Goal: Find specific page/section: Find specific page/section

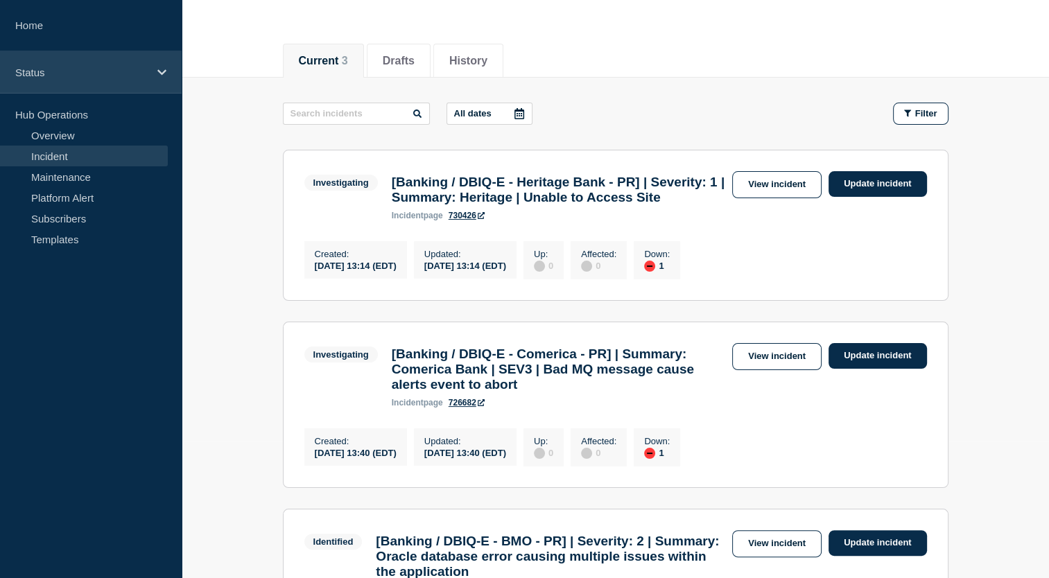
scroll to position [110, 0]
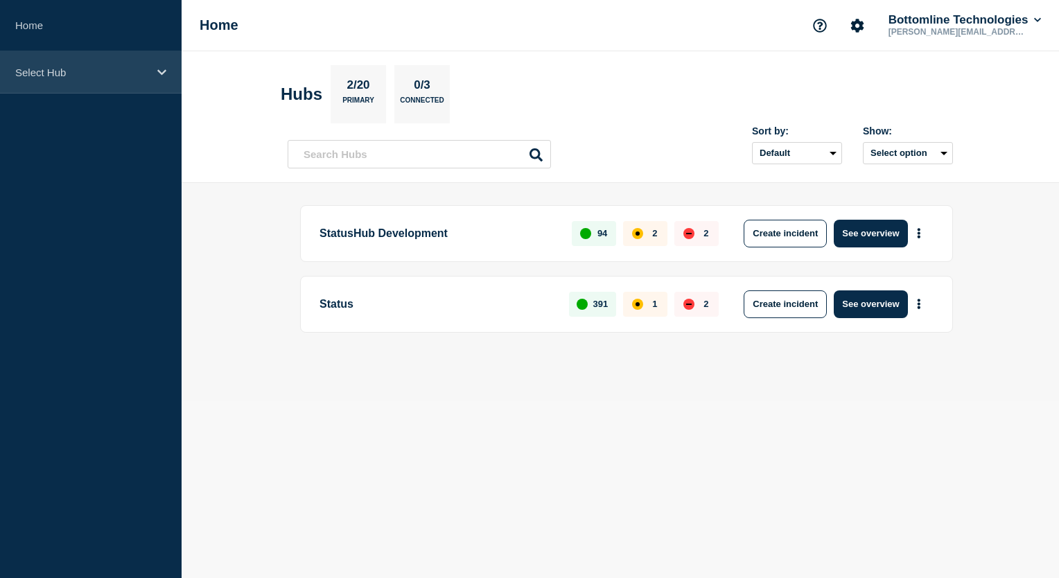
click at [164, 67] on icon at bounding box center [161, 72] width 9 height 10
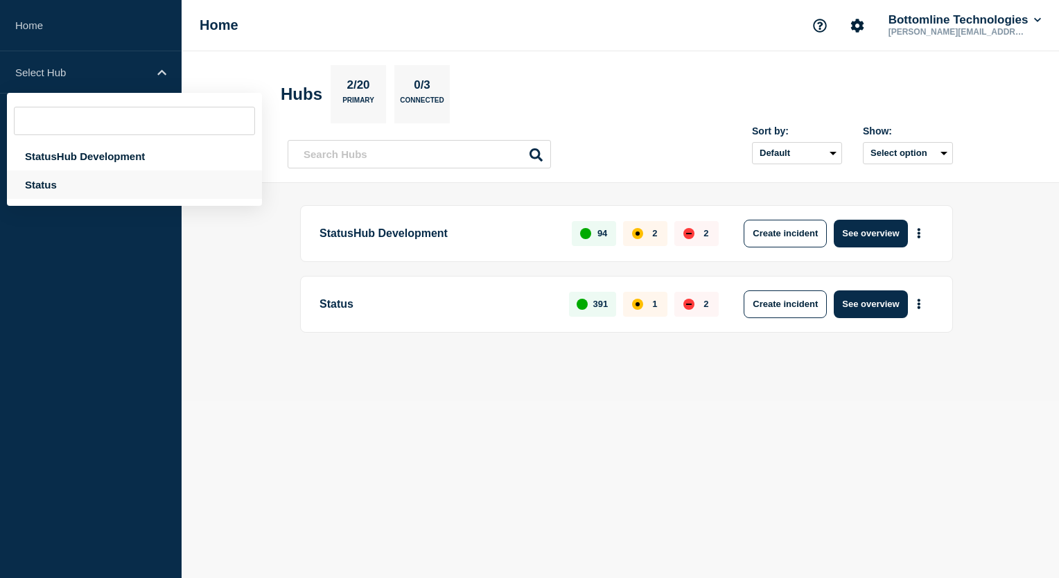
click at [57, 195] on div "Status" at bounding box center [134, 185] width 255 height 28
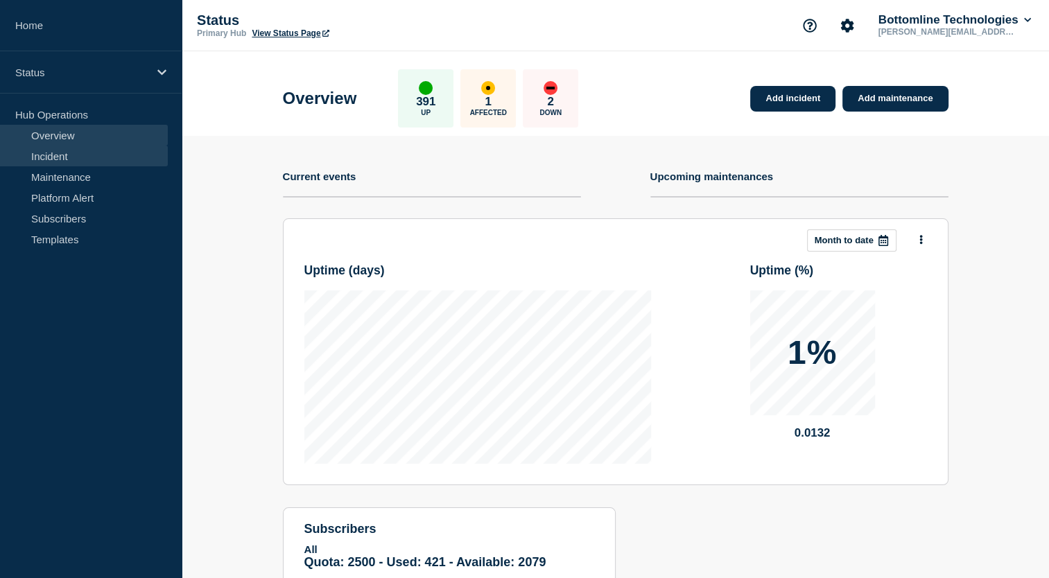
click at [72, 154] on link "Incident" at bounding box center [84, 156] width 168 height 21
